Goal: Transaction & Acquisition: Book appointment/travel/reservation

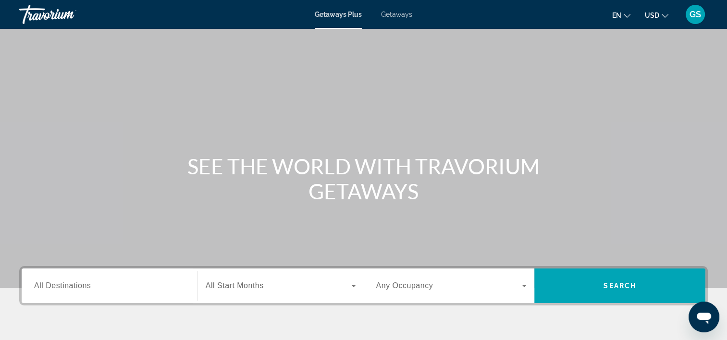
click at [394, 17] on span "Getaways" at bounding box center [396, 15] width 31 height 8
click at [179, 290] on input "Destination All Destinations" at bounding box center [109, 287] width 151 height 12
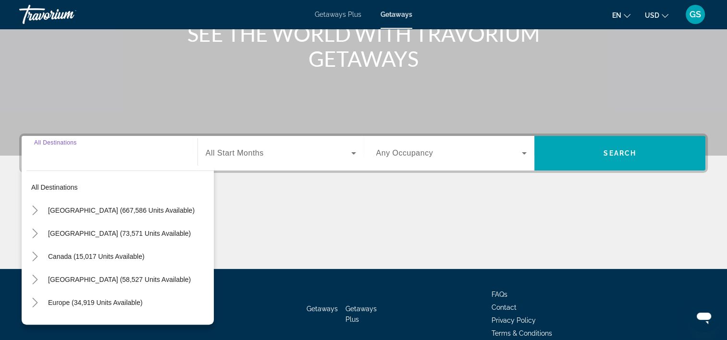
scroll to position [179, 0]
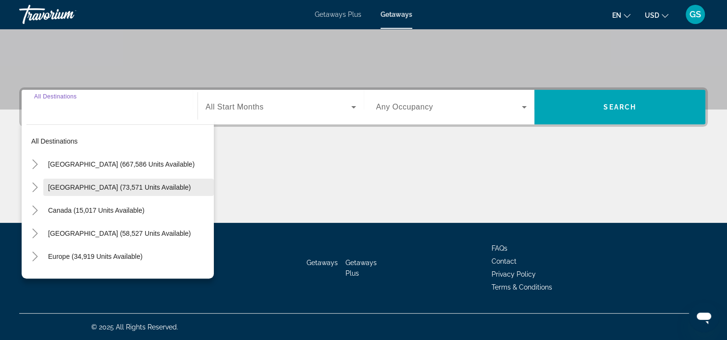
click at [139, 191] on span "Search widget" at bounding box center [128, 187] width 171 height 23
type input "**********"
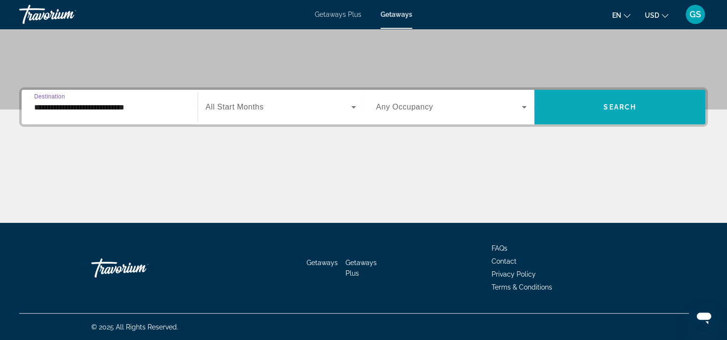
click at [630, 112] on span "Search widget" at bounding box center [620, 107] width 171 height 23
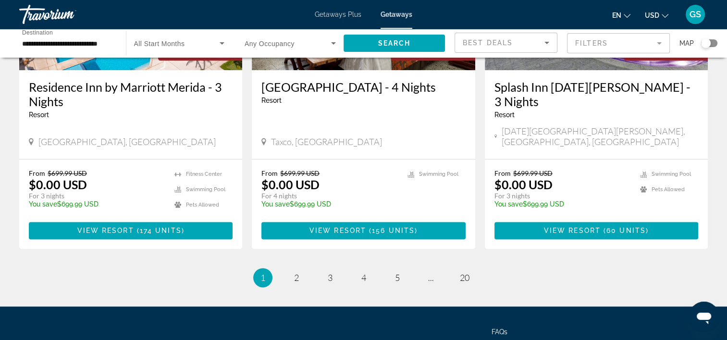
scroll to position [1244, 0]
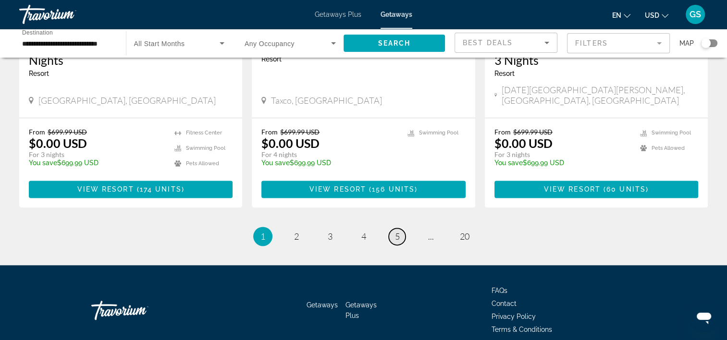
click at [397, 231] on span "5" at bounding box center [397, 236] width 5 height 11
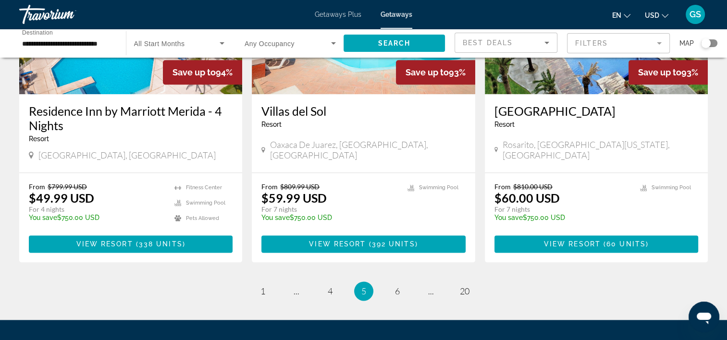
scroll to position [1258, 0]
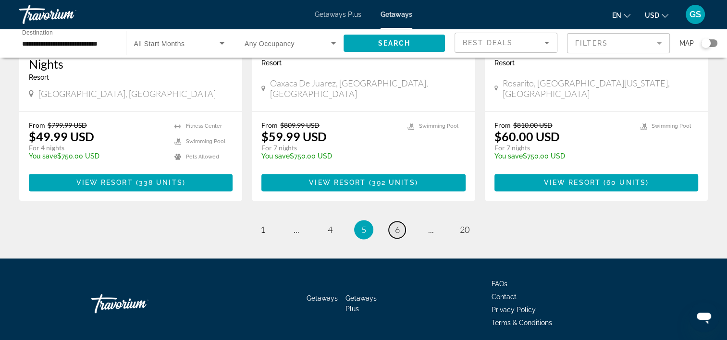
click at [399, 222] on link "page 6" at bounding box center [397, 230] width 17 height 17
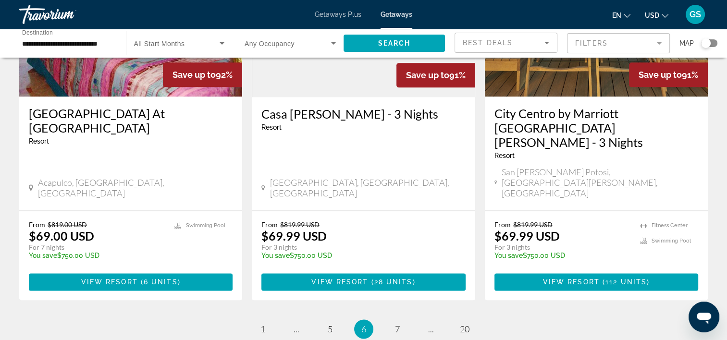
scroll to position [1202, 0]
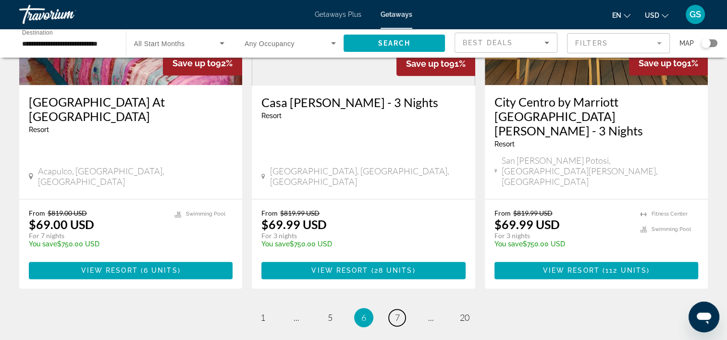
click at [398, 313] on span "7" at bounding box center [397, 318] width 5 height 11
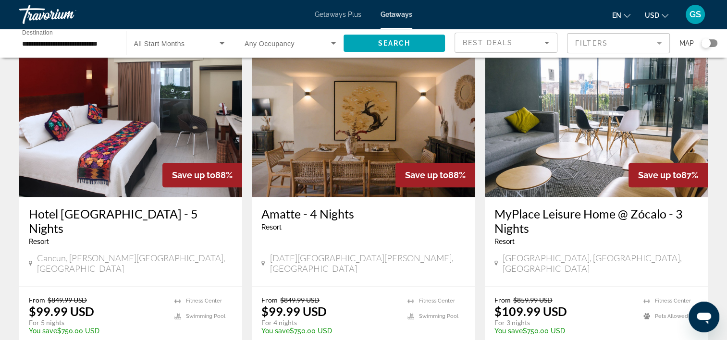
scroll to position [1202, 0]
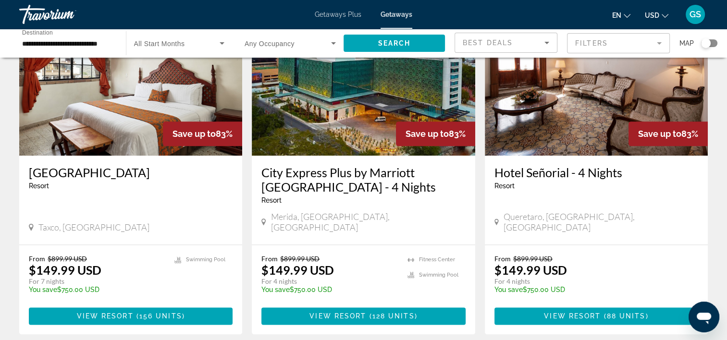
scroll to position [1225, 0]
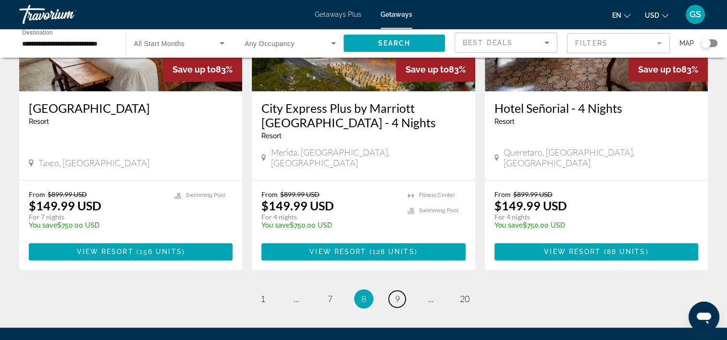
click at [398, 294] on span "9" at bounding box center [397, 299] width 5 height 11
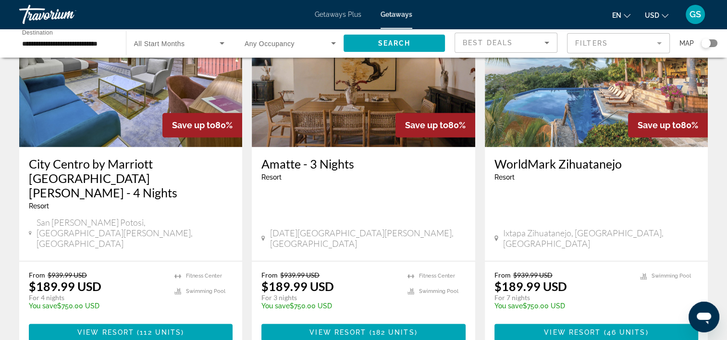
scroll to position [1202, 0]
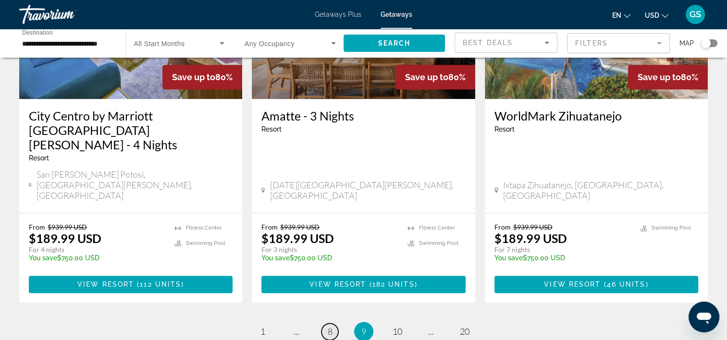
click at [333, 324] on link "page 8" at bounding box center [330, 332] width 17 height 17
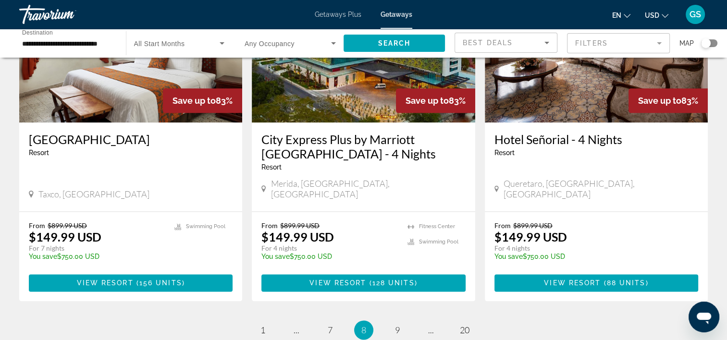
scroll to position [1202, 0]
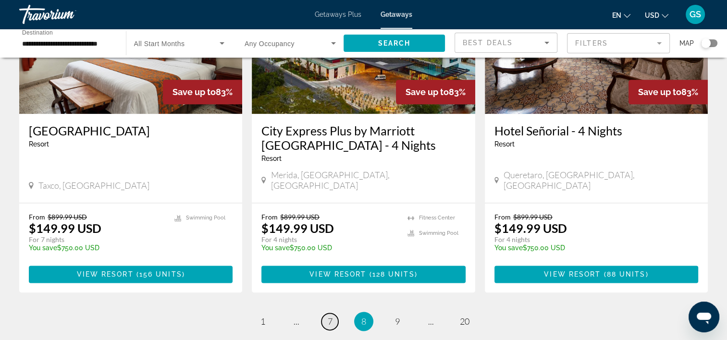
click at [330, 316] on span "7" at bounding box center [330, 321] width 5 height 11
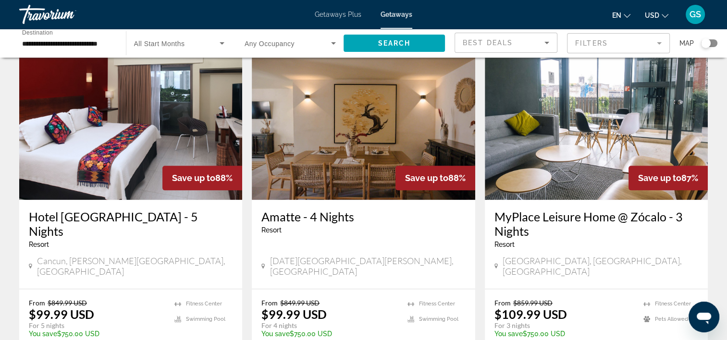
scroll to position [1202, 0]
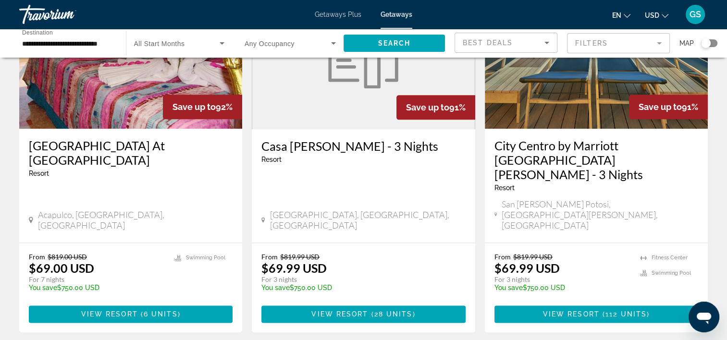
scroll to position [1229, 0]
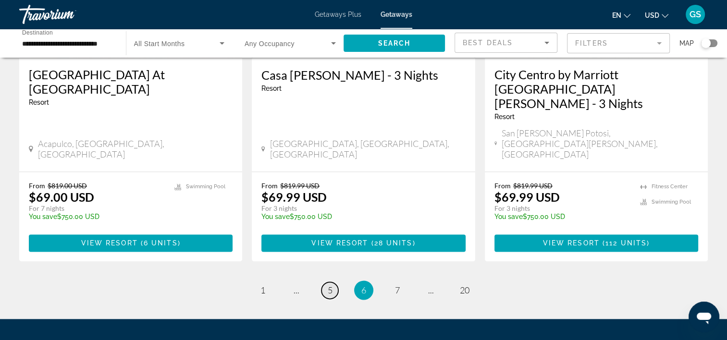
click at [329, 285] on span "5" at bounding box center [330, 290] width 5 height 11
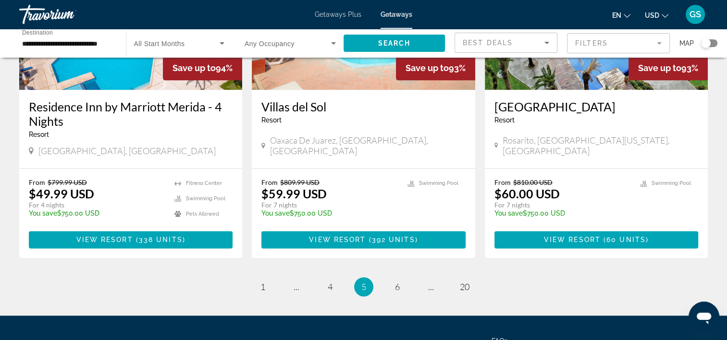
scroll to position [1202, 0]
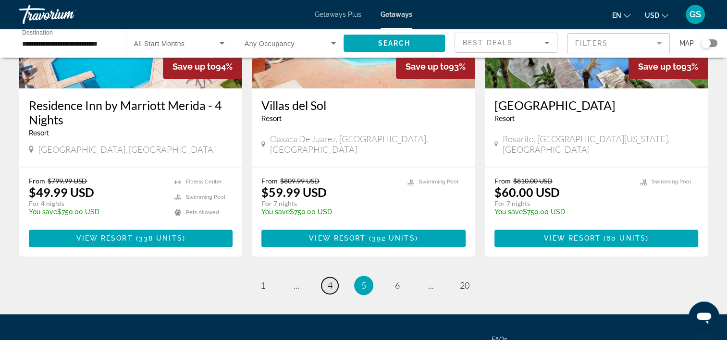
click at [333, 277] on link "page 4" at bounding box center [330, 285] width 17 height 17
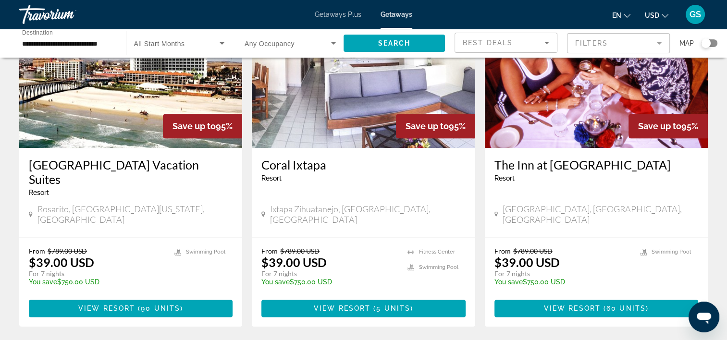
scroll to position [1154, 0]
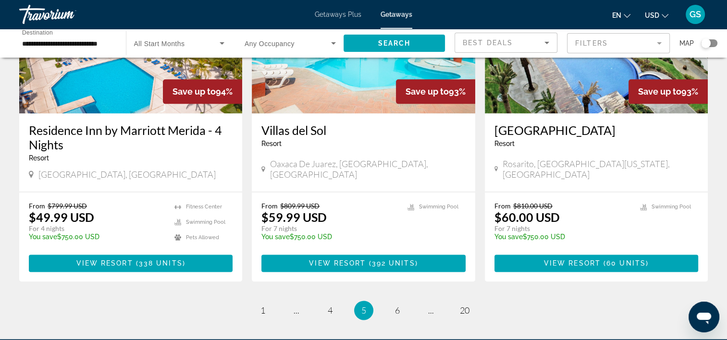
scroll to position [1202, 0]
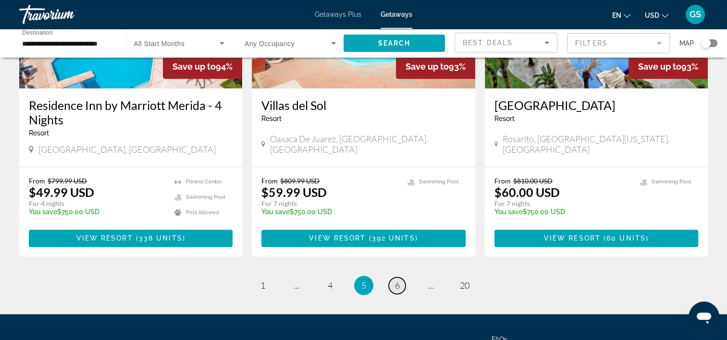
click at [401, 277] on link "page 6" at bounding box center [397, 285] width 17 height 17
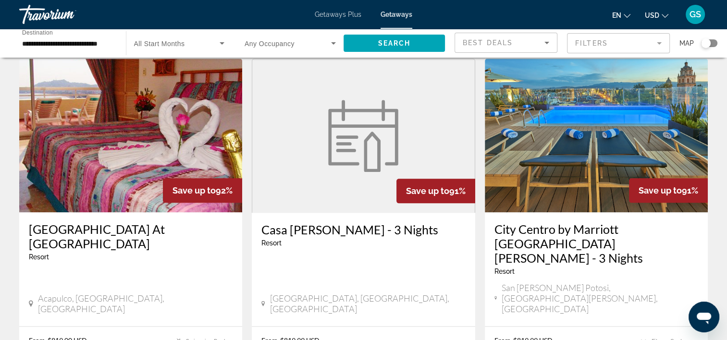
scroll to position [1154, 0]
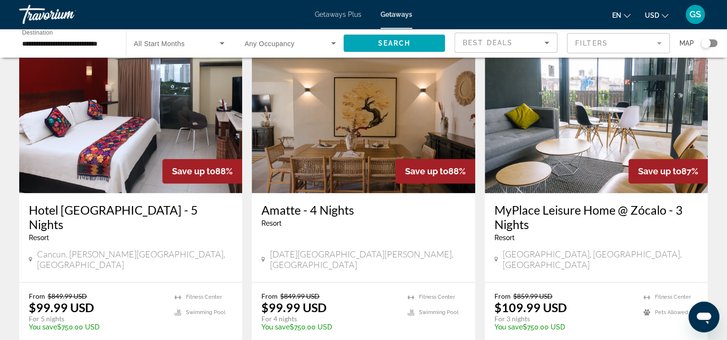
scroll to position [1154, 0]
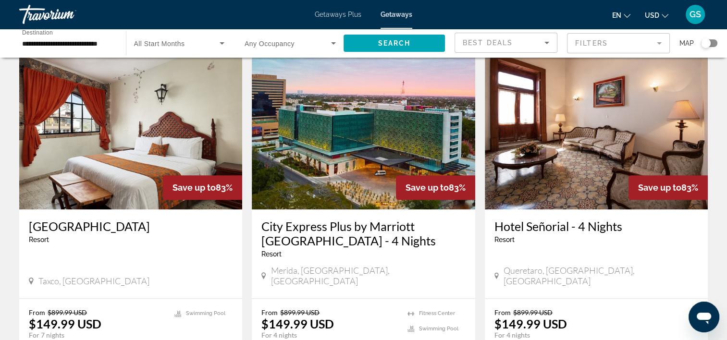
scroll to position [1154, 0]
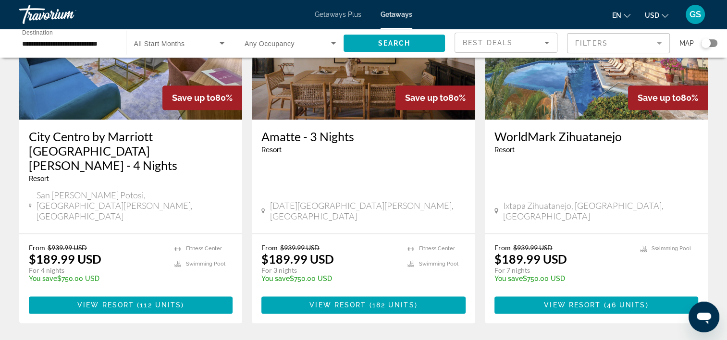
scroll to position [1202, 0]
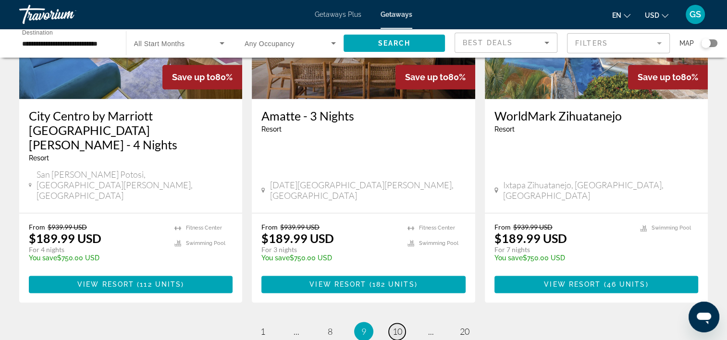
click at [400, 326] on span "10" at bounding box center [398, 331] width 10 height 11
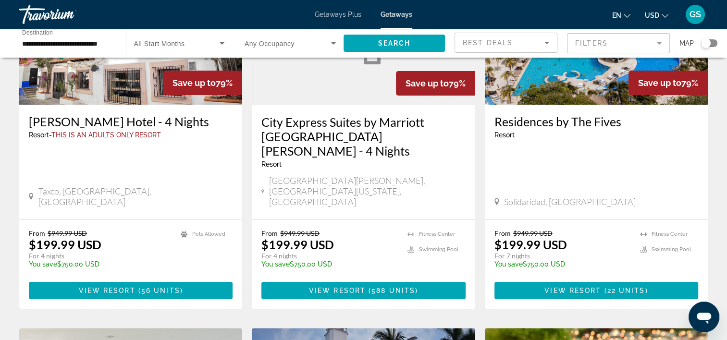
scroll to position [144, 0]
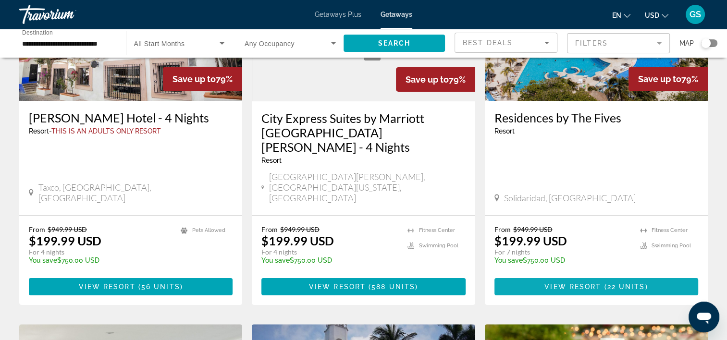
click at [584, 283] on span "View Resort" at bounding box center [573, 287] width 57 height 8
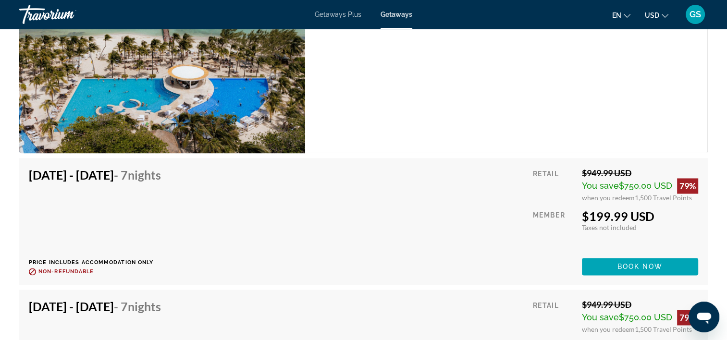
scroll to position [1442, 0]
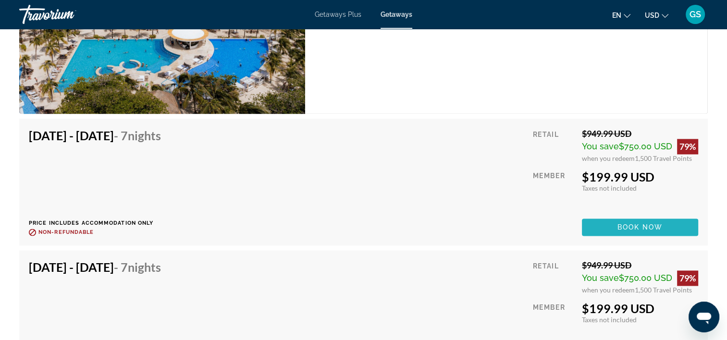
click at [621, 224] on span "Book now" at bounding box center [641, 228] width 46 height 8
